Goal: Task Accomplishment & Management: Manage account settings

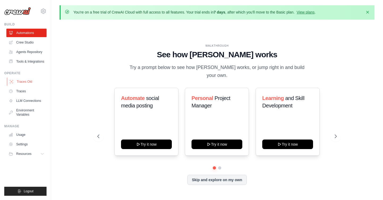
click at [24, 82] on link "Traces Old" at bounding box center [27, 82] width 40 height 9
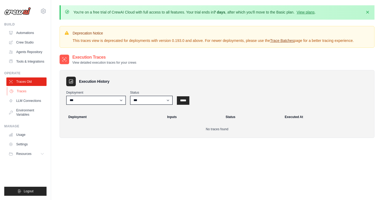
click at [22, 91] on link "Traces" at bounding box center [27, 91] width 40 height 9
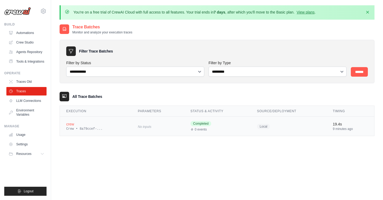
click at [96, 125] on div "crew" at bounding box center [95, 124] width 59 height 5
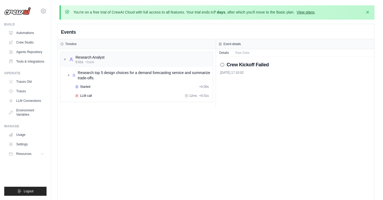
click at [309, 14] on link "View plans" at bounding box center [305, 12] width 18 height 4
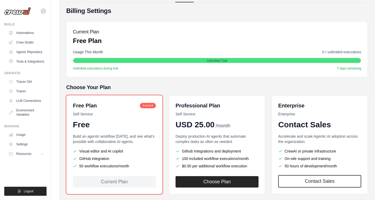
scroll to position [87, 0]
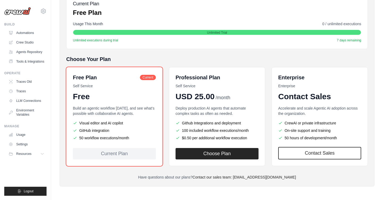
click at [13, 15] on img at bounding box center [17, 11] width 27 height 8
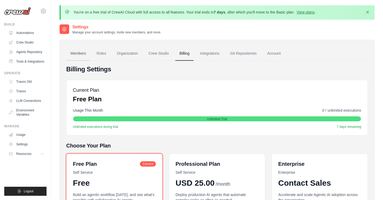
click at [83, 53] on link "Members" at bounding box center [78, 54] width 24 height 14
